Goal: Register for event/course

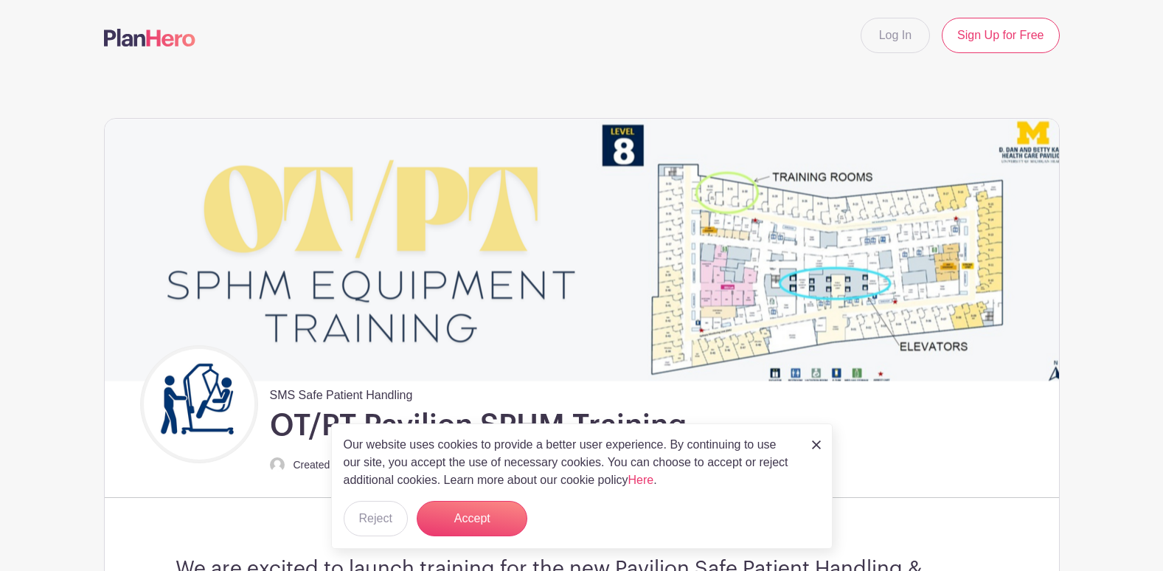
click at [812, 448] on img at bounding box center [816, 444] width 9 height 9
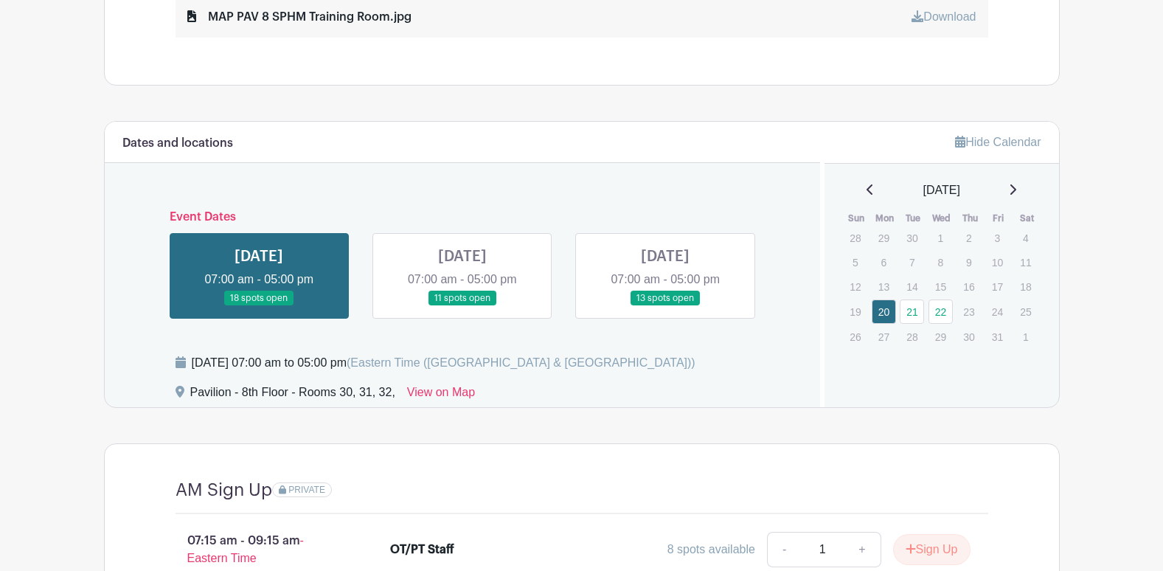
scroll to position [958, 0]
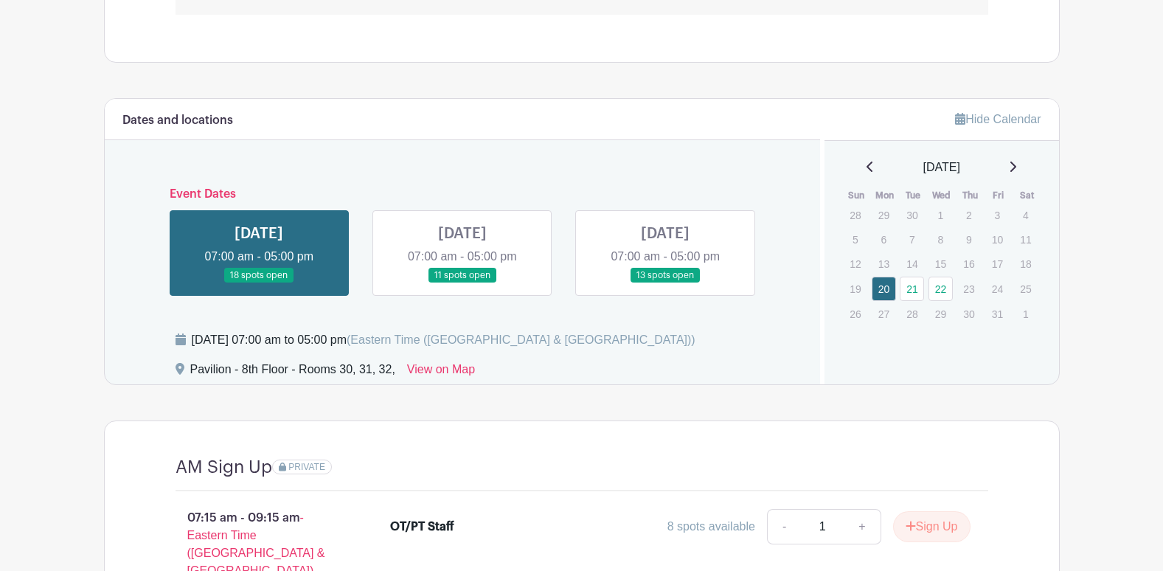
click at [665, 283] on link at bounding box center [665, 283] width 0 height 0
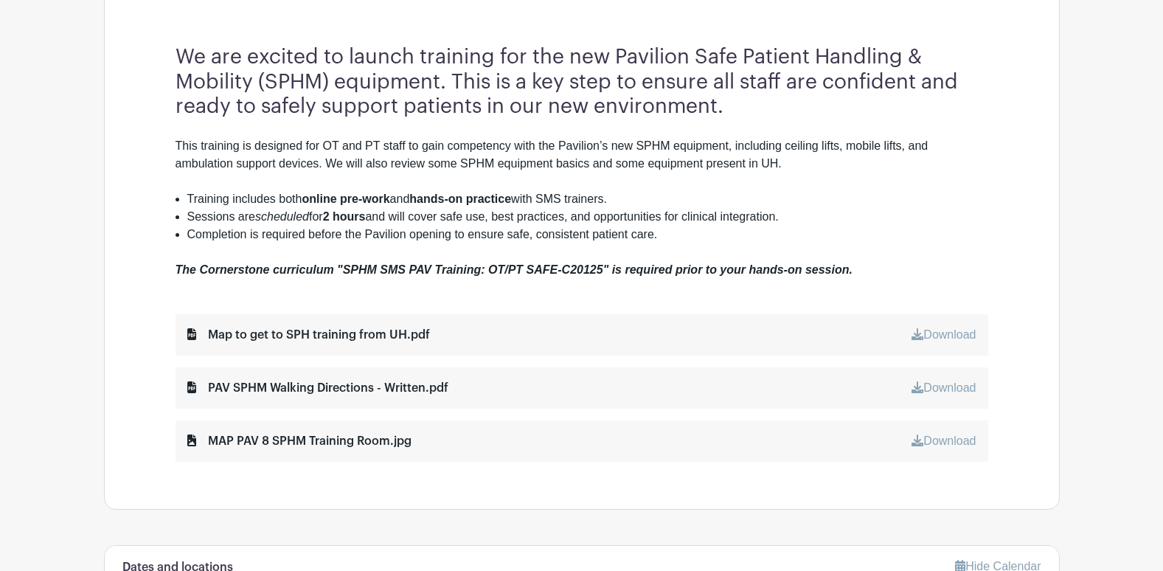
scroll to position [516, 0]
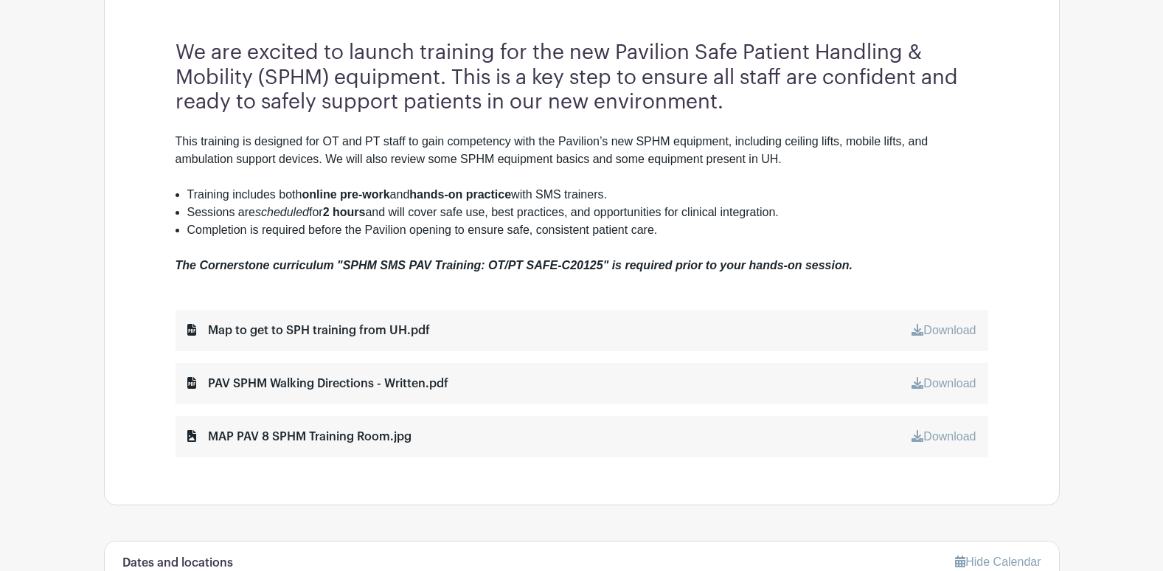
click at [950, 380] on link "Download" at bounding box center [943, 383] width 64 height 13
click at [963, 330] on link "Download" at bounding box center [943, 330] width 64 height 13
click at [944, 431] on link "Download" at bounding box center [943, 436] width 64 height 13
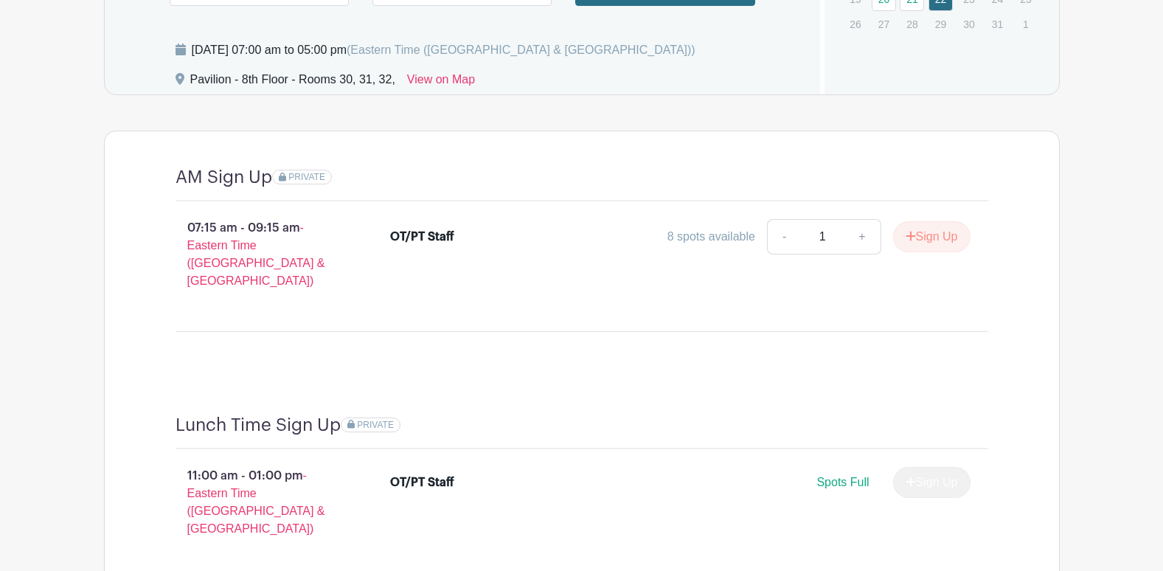
scroll to position [1223, 0]
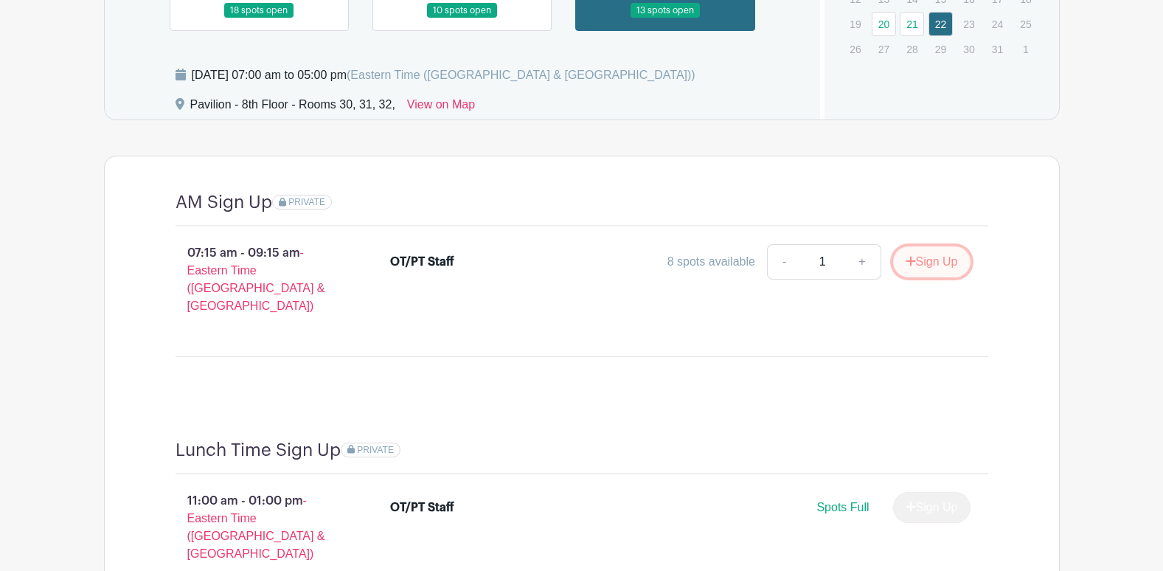
click at [919, 259] on button "Sign Up" at bounding box center [931, 261] width 77 height 31
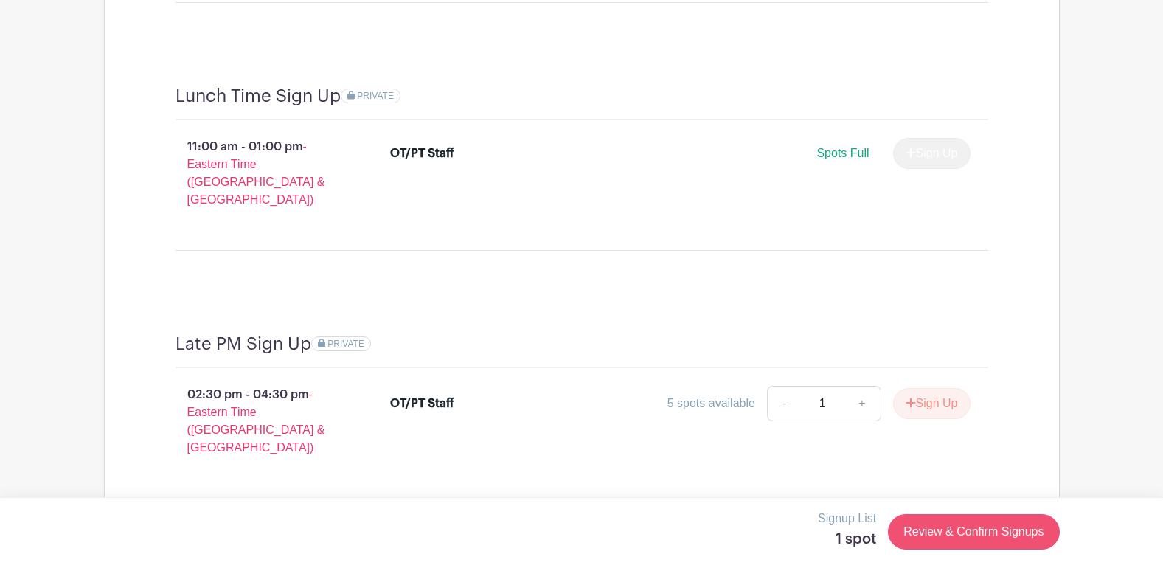
scroll to position [1592, 0]
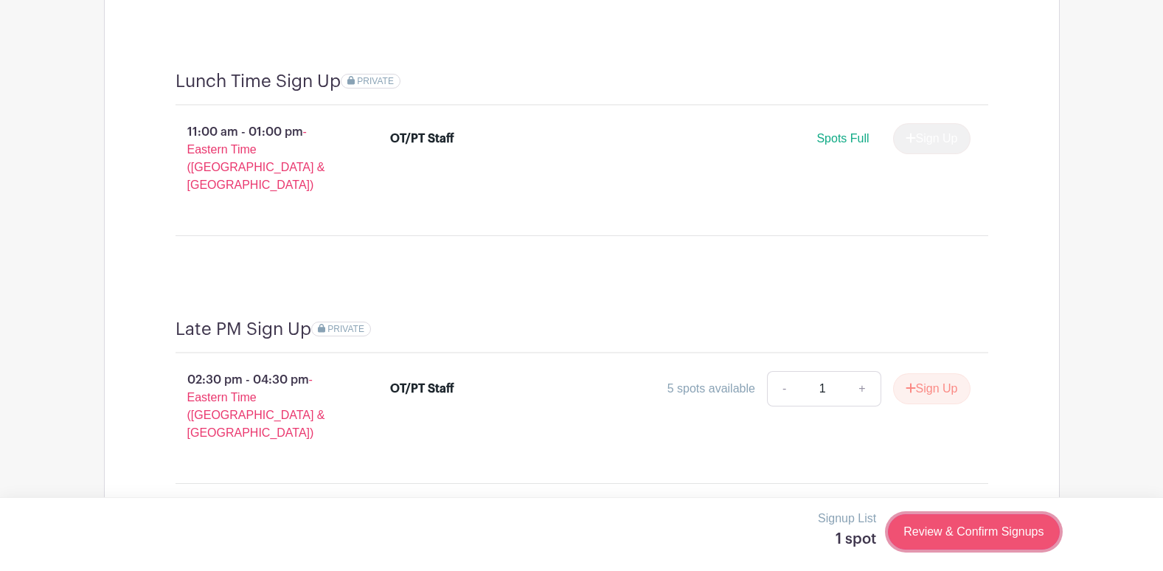
click at [986, 537] on link "Review & Confirm Signups" at bounding box center [973, 531] width 171 height 35
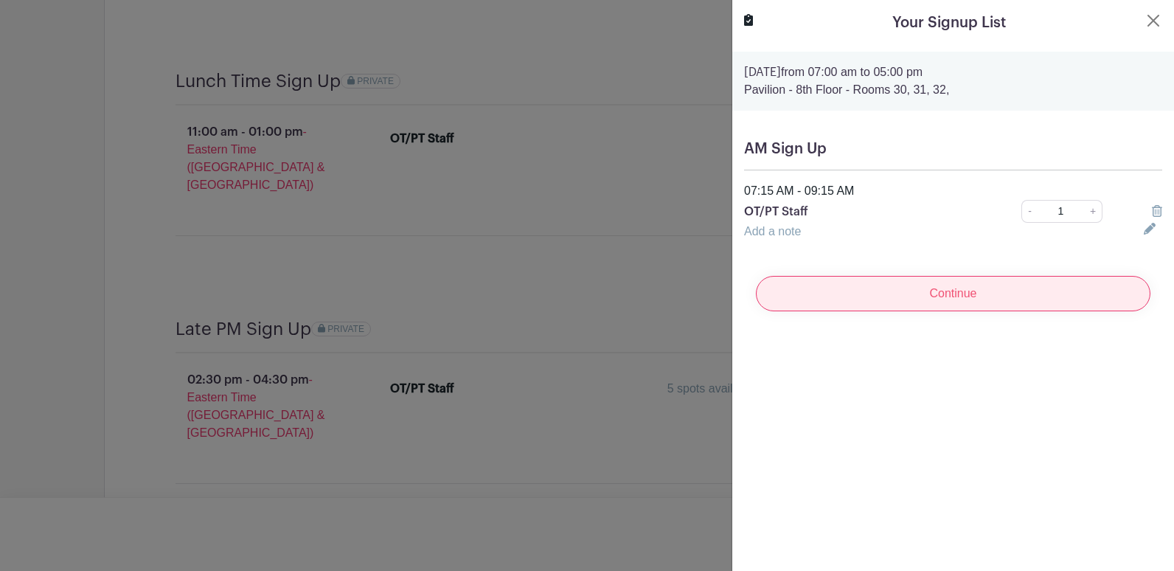
click at [955, 295] on input "Continue" at bounding box center [953, 293] width 394 height 35
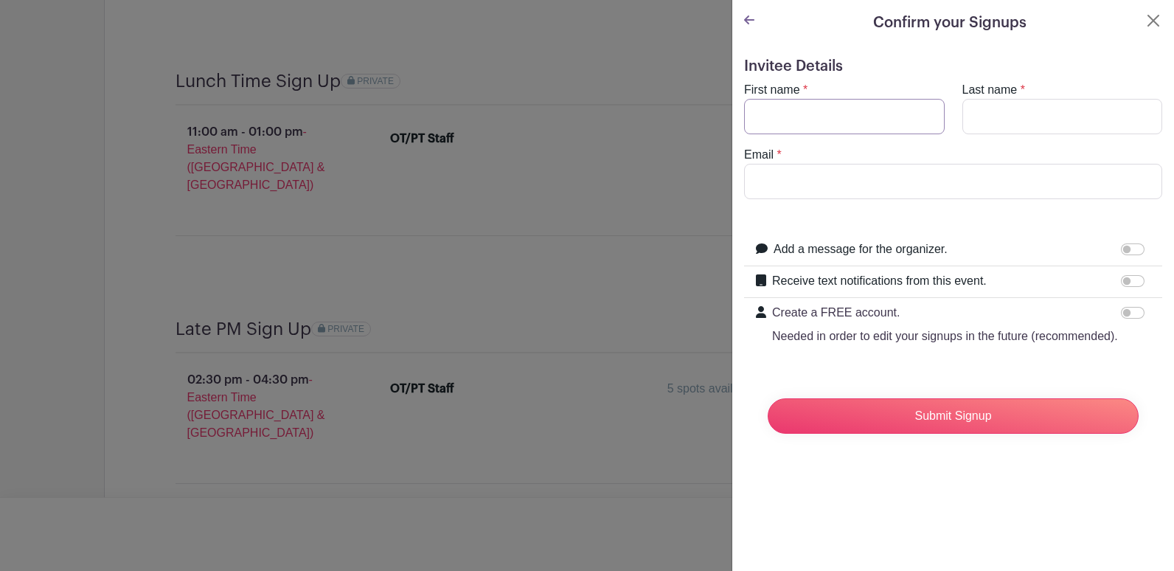
click at [821, 114] on input "First name" at bounding box center [844, 116] width 201 height 35
type input "Cariss"
type input "Loof"
drag, startPoint x: 815, startPoint y: 110, endPoint x: 799, endPoint y: 102, distance: 17.5
click at [800, 102] on input "Cariss" at bounding box center [844, 116] width 201 height 35
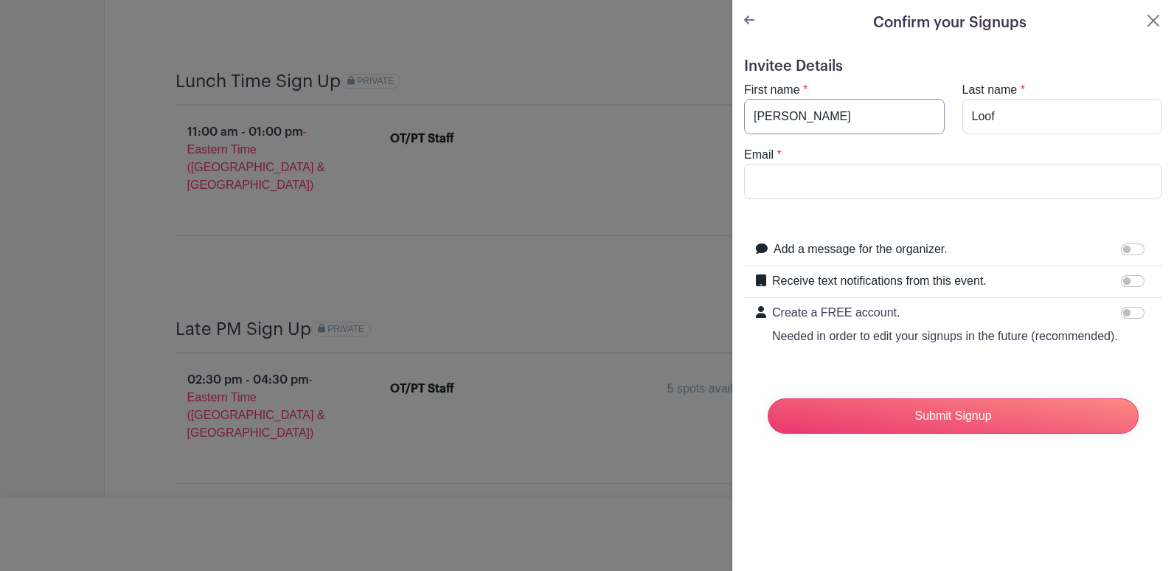
type input "[PERSON_NAME]"
click at [786, 175] on input "Email" at bounding box center [953, 181] width 418 height 35
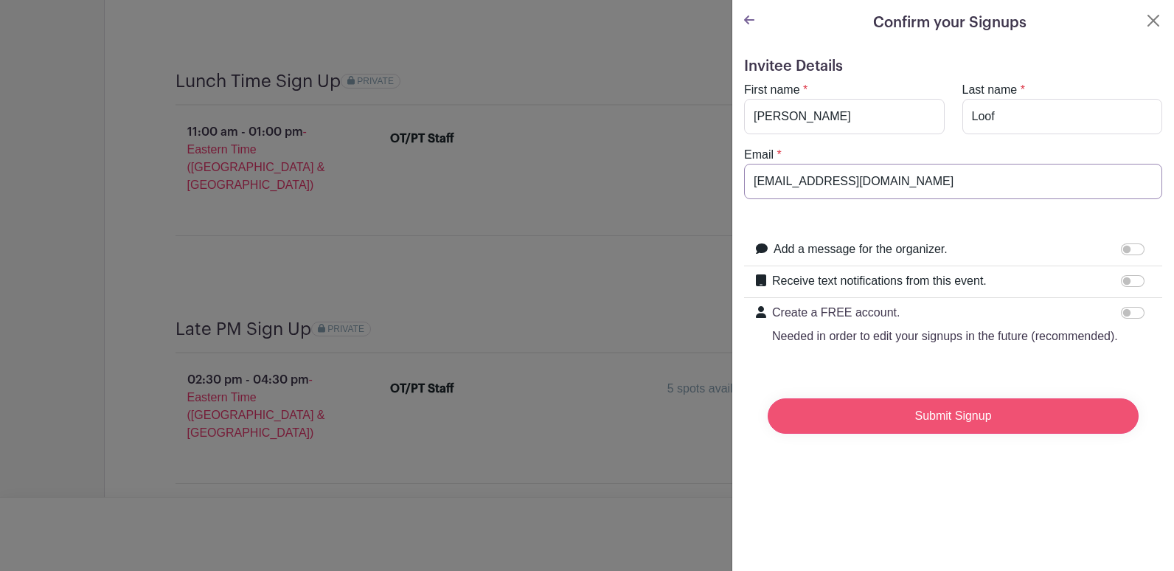
type input "[EMAIL_ADDRESS][DOMAIN_NAME]"
click at [983, 433] on input "Submit Signup" at bounding box center [952, 415] width 371 height 35
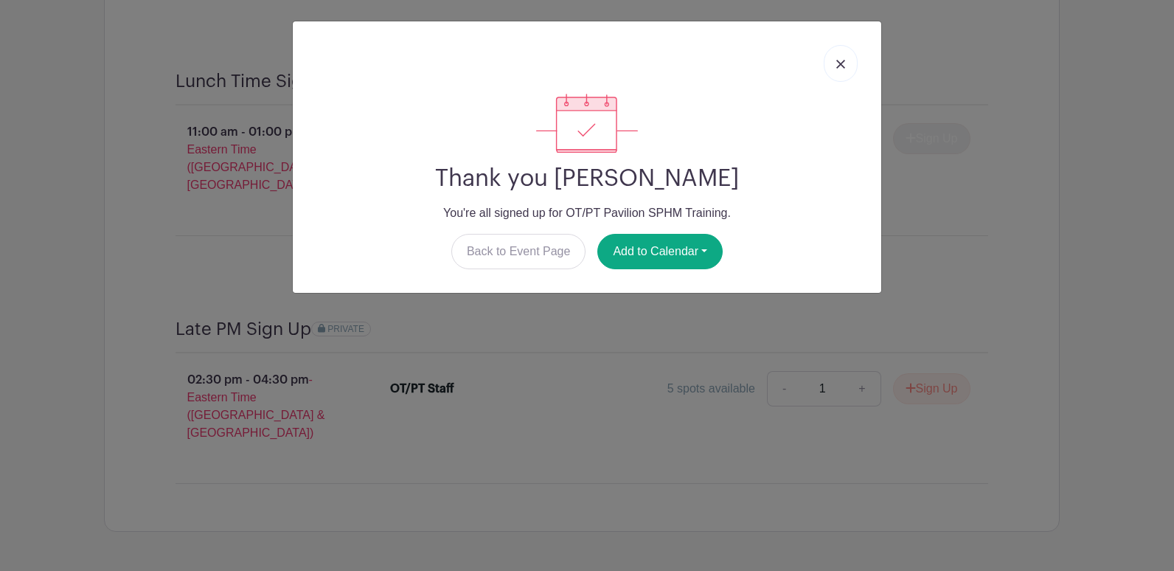
click at [843, 63] on img at bounding box center [840, 64] width 9 height 9
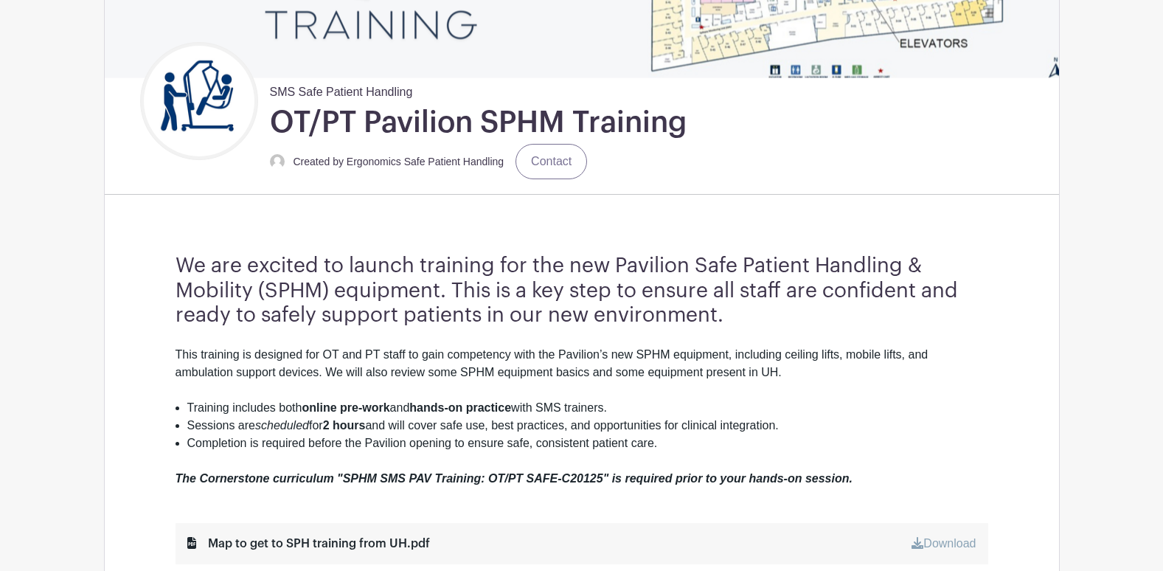
scroll to position [265, 0]
